Goal: Information Seeking & Learning: Learn about a topic

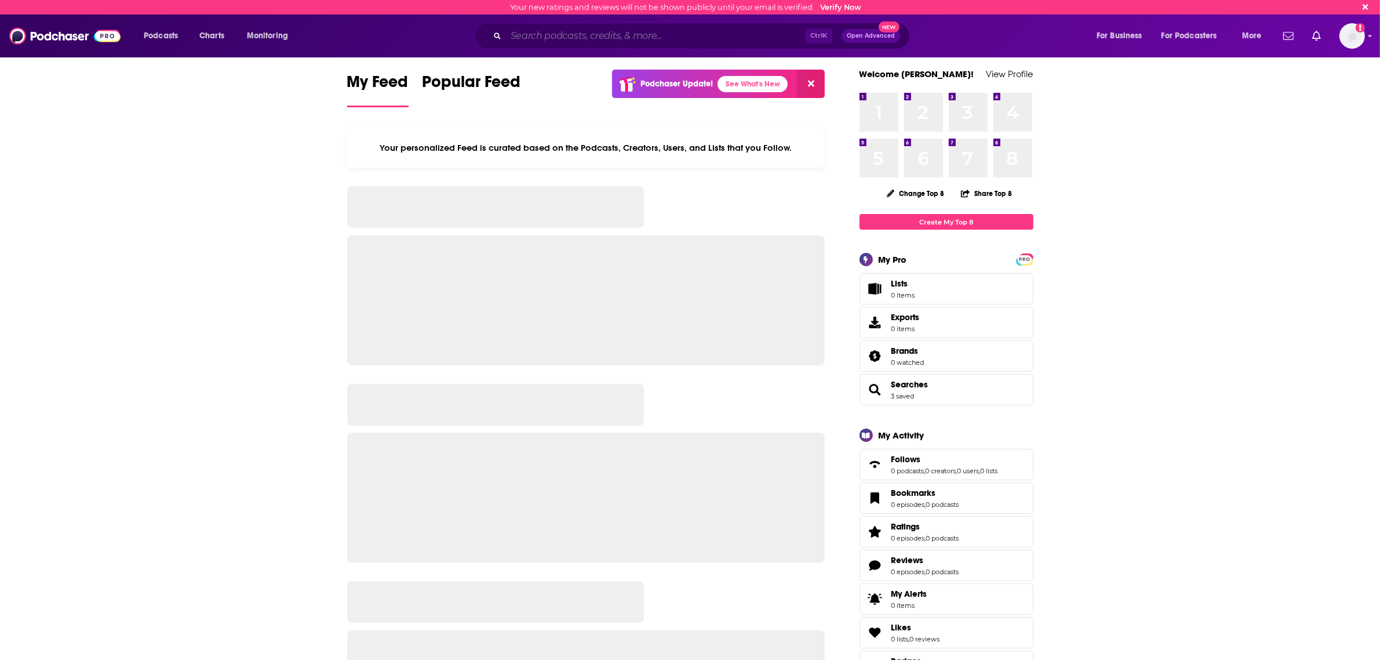
click at [564, 38] on input "Search podcasts, credits, & more..." at bounding box center [655, 36] width 299 height 19
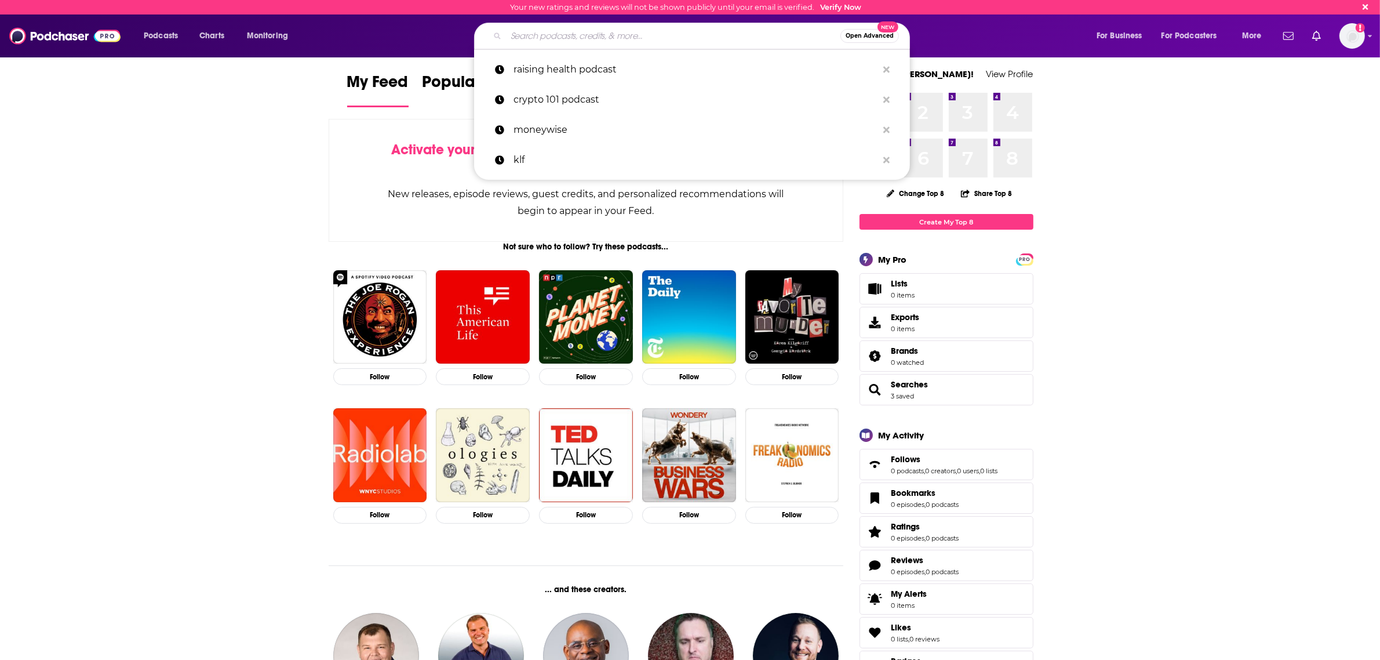
type input "t"
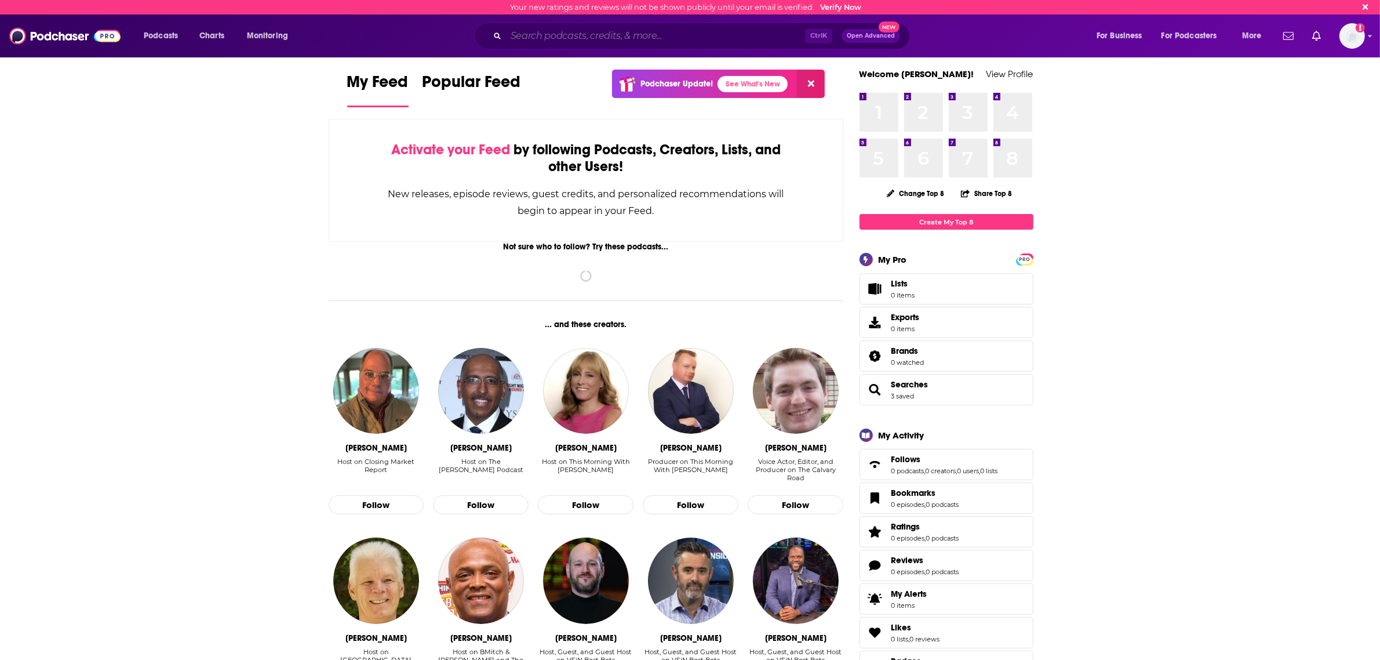
click at [601, 38] on input "Search podcasts, credits, & more..." at bounding box center [655, 36] width 299 height 19
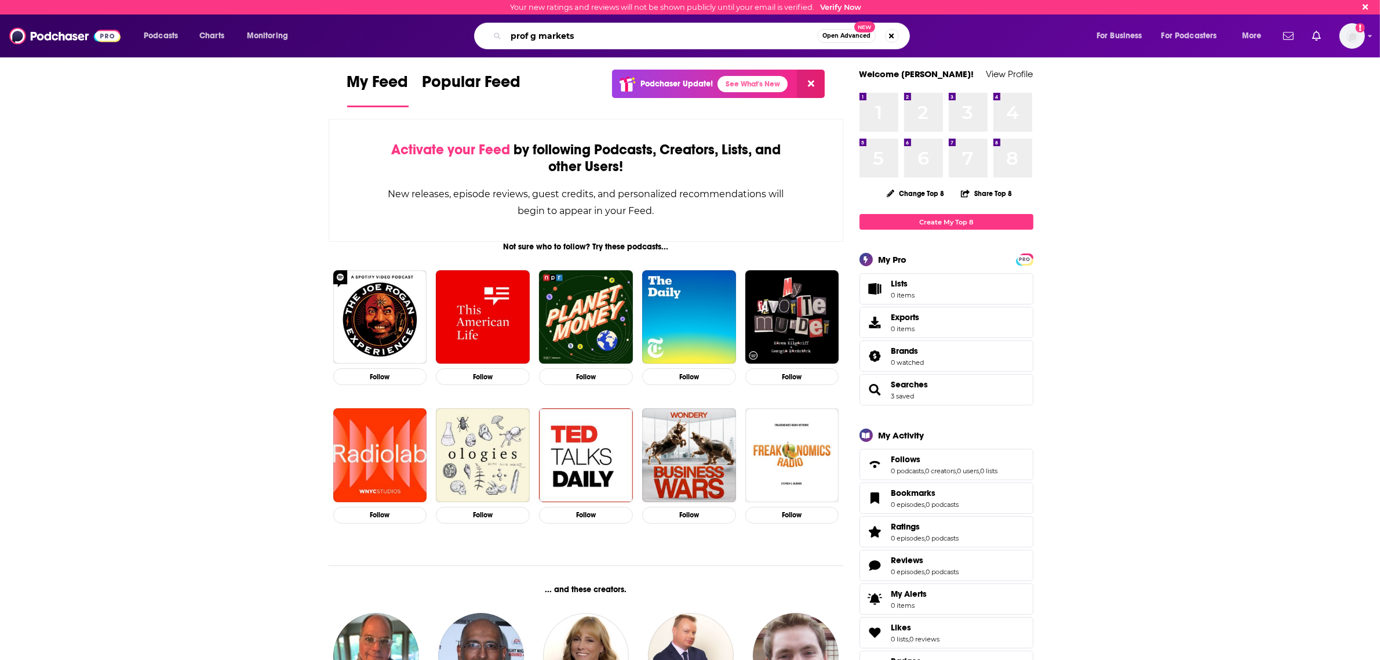
type input "prof g markets"
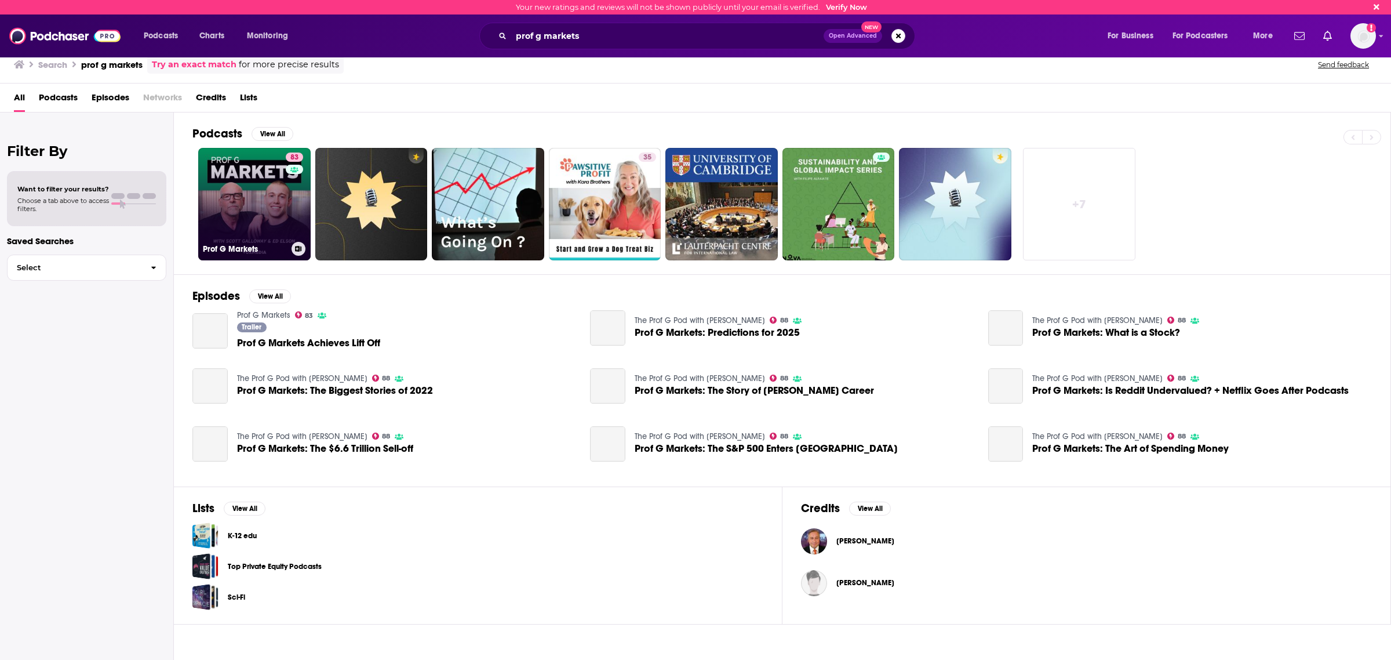
click at [254, 197] on link "83 Prof G Markets" at bounding box center [254, 204] width 112 height 112
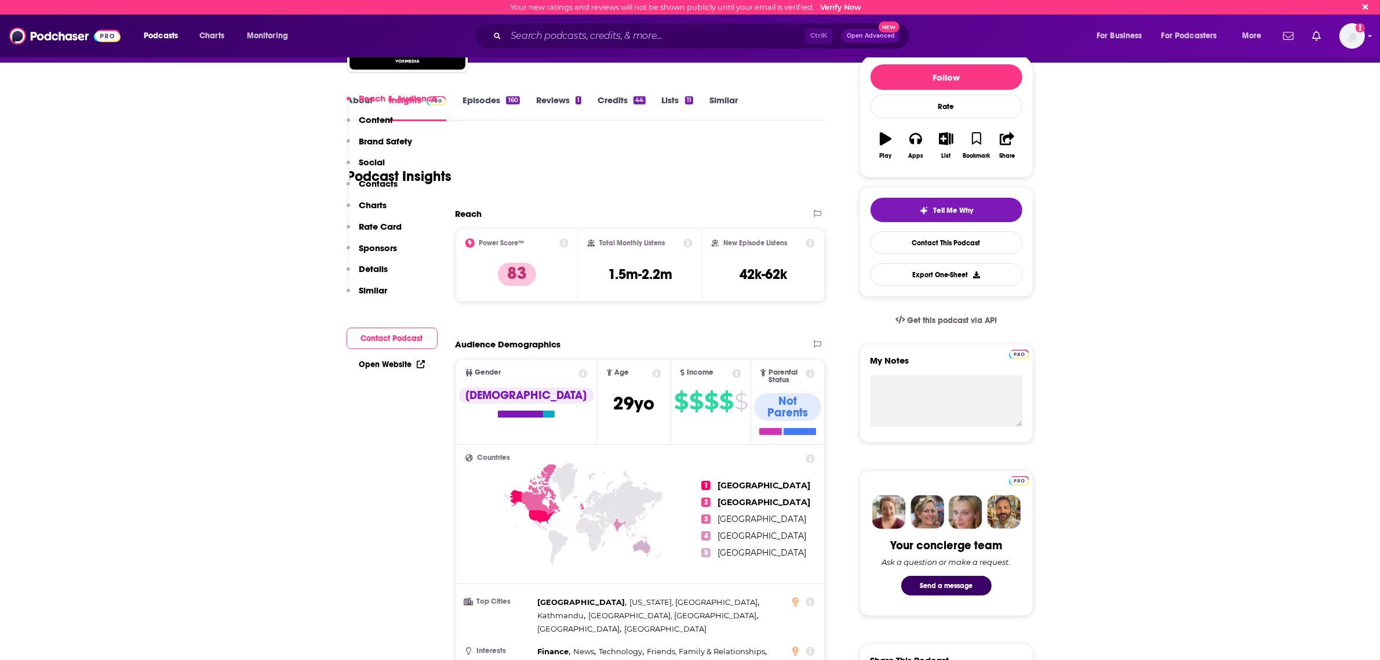
scroll to position [290, 0]
